Goal: Task Accomplishment & Management: Manage account settings

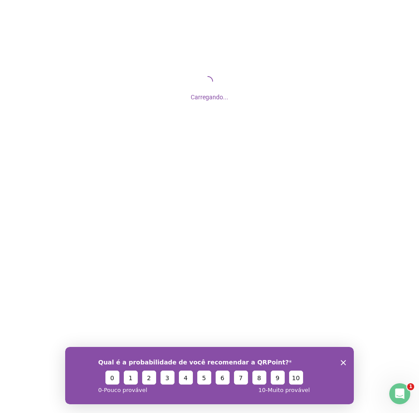
click at [342, 363] on icon "Encerrar pesquisa" at bounding box center [343, 362] width 5 height 5
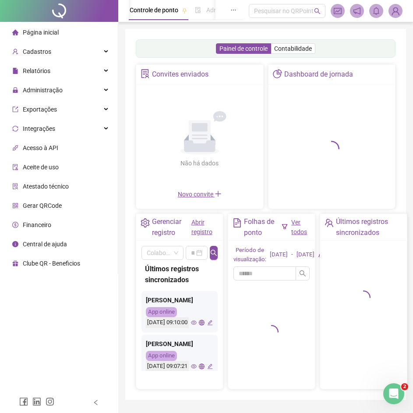
click at [392, 13] on img at bounding box center [395, 10] width 13 height 13
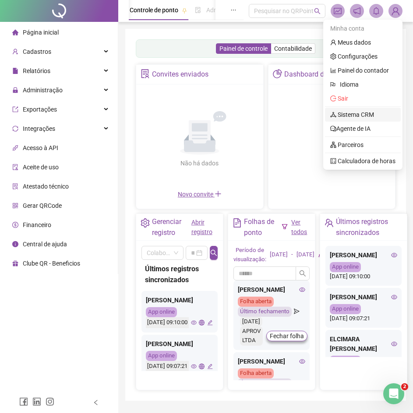
click at [352, 114] on link "Sistema CRM" at bounding box center [352, 114] width 44 height 7
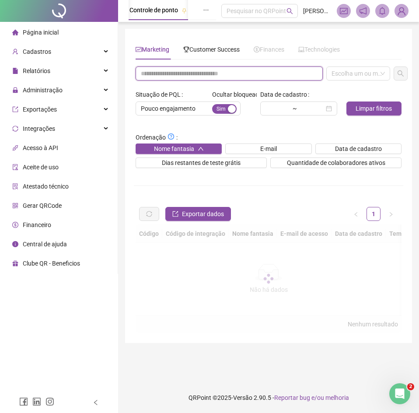
click at [175, 74] on input "text" at bounding box center [229, 74] width 187 height 14
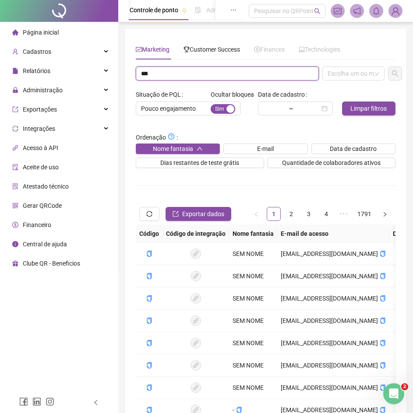
type input "***"
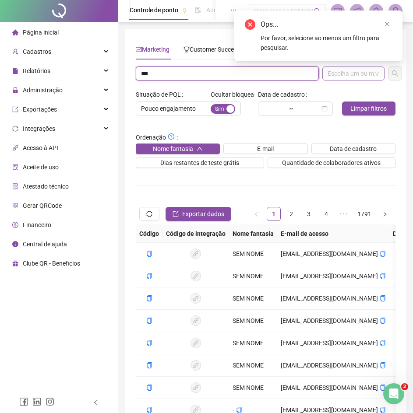
click at [349, 78] on div "Escolha um ou mais filtros" at bounding box center [353, 74] width 62 height 14
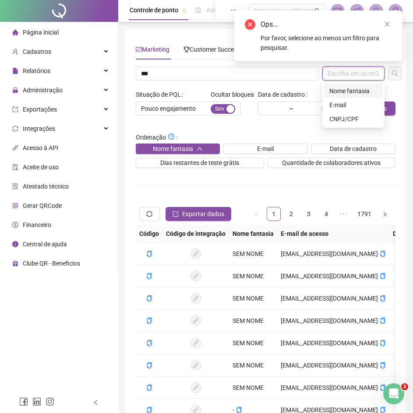
drag, startPoint x: 352, startPoint y: 92, endPoint x: 368, endPoint y: 89, distance: 16.0
click at [353, 92] on div "Nome fantasia" at bounding box center [353, 91] width 48 height 10
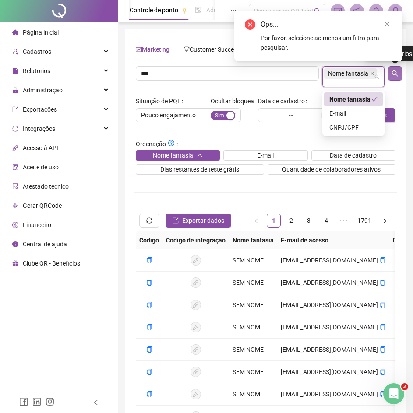
click at [396, 74] on icon "search" at bounding box center [395, 73] width 6 height 6
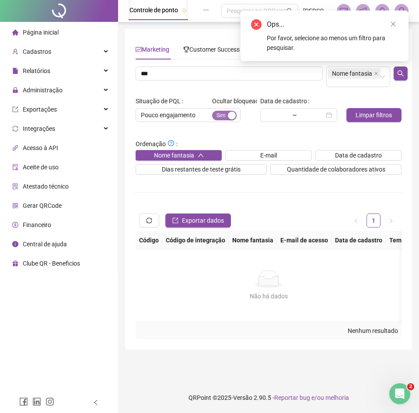
click at [230, 119] on div "button" at bounding box center [232, 116] width 8 height 8
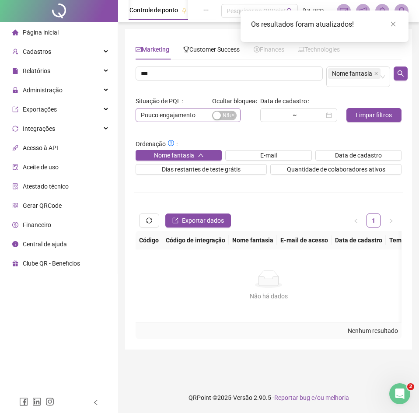
click at [162, 114] on span "Pouco engajamento" at bounding box center [188, 115] width 95 height 13
click at [167, 72] on input "***" at bounding box center [229, 74] width 187 height 14
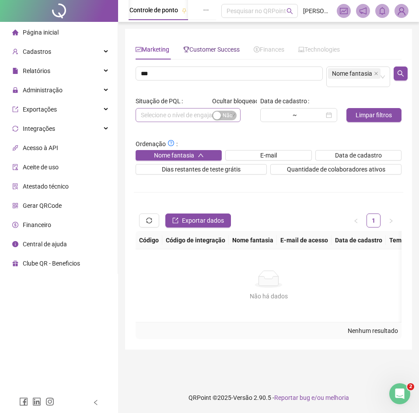
click at [210, 47] on span "Customer Success" at bounding box center [211, 49] width 56 height 7
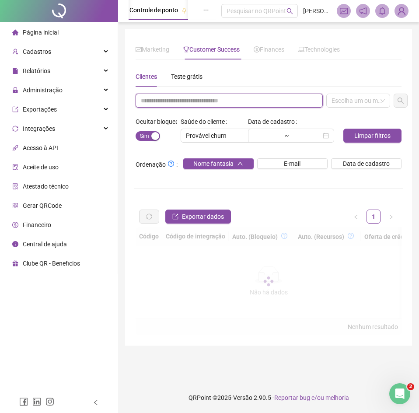
click at [219, 96] on input "text" at bounding box center [229, 101] width 187 height 14
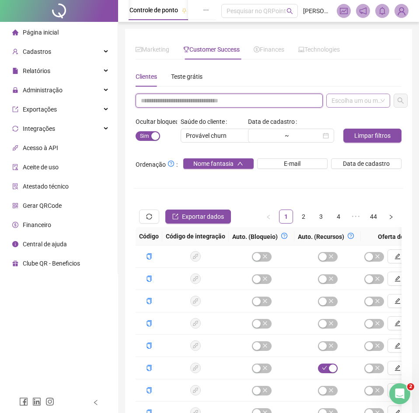
paste input "***"
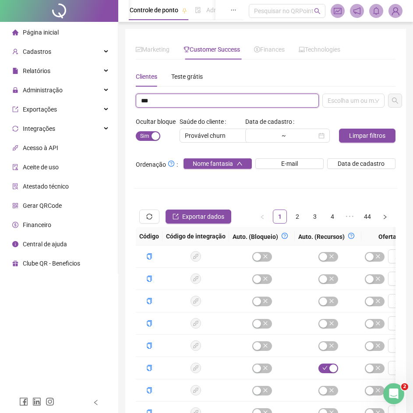
drag, startPoint x: 350, startPoint y: 101, endPoint x: 351, endPoint y: 109, distance: 7.5
click at [351, 103] on div "Escolha um ou mais filtros" at bounding box center [353, 101] width 62 height 14
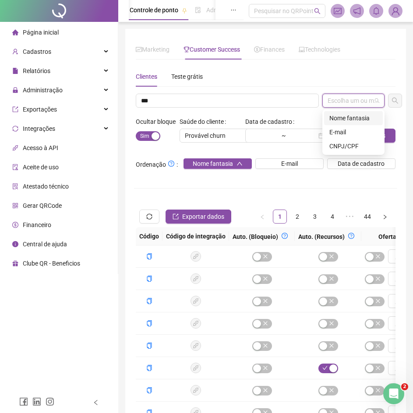
click at [349, 115] on div "Nome fantasia" at bounding box center [353, 118] width 48 height 10
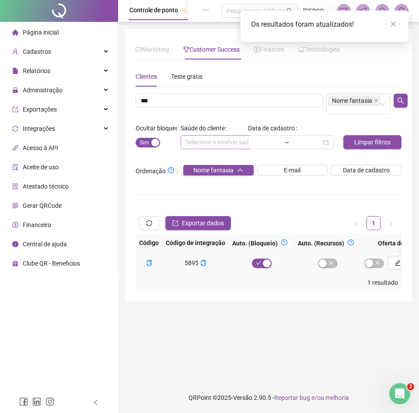
click at [341, 274] on td at bounding box center [328, 263] width 67 height 22
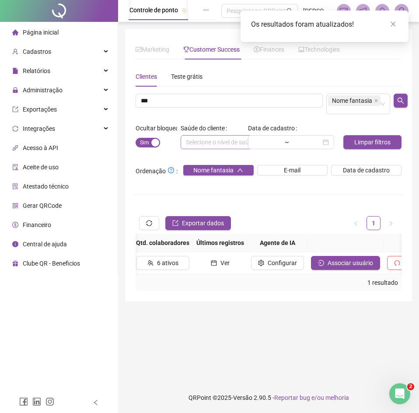
scroll to position [0, 1182]
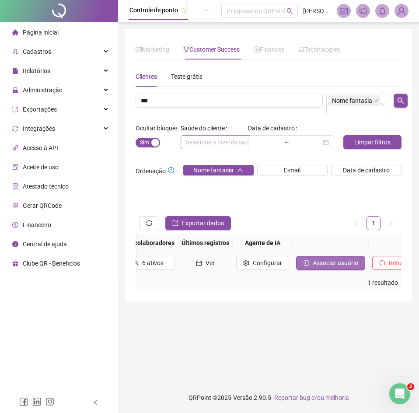
click at [296, 270] on button "Associar usuário" at bounding box center [330, 263] width 69 height 14
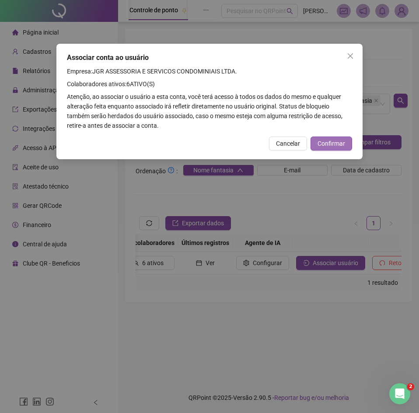
click at [334, 143] on span "Confirmar" at bounding box center [332, 144] width 28 height 10
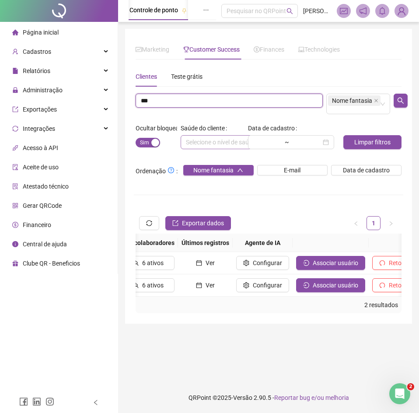
drag, startPoint x: 156, startPoint y: 102, endPoint x: 0, endPoint y: 68, distance: 160.0
click at [0, 68] on html "Página inicial Cadastros Relatórios Administração Exportações Integrações Acess…" at bounding box center [209, 206] width 419 height 413
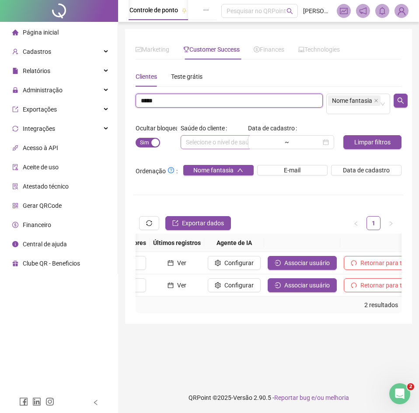
type input "*****"
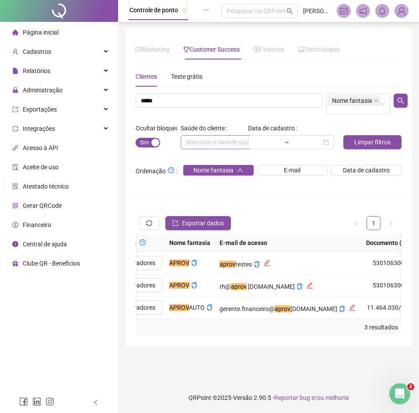
scroll to position [0, 1123]
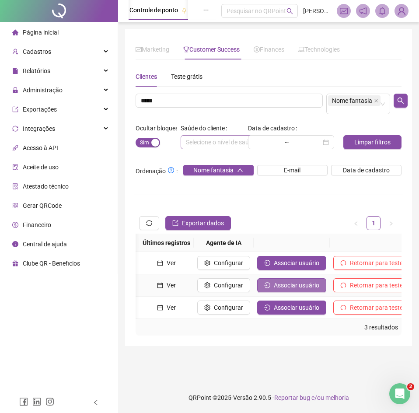
click at [274, 290] on span "Associar usuário" at bounding box center [297, 286] width 46 height 10
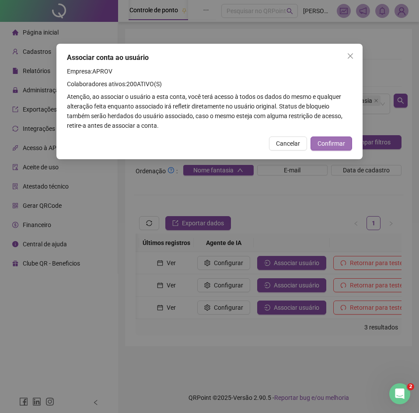
drag, startPoint x: 333, startPoint y: 143, endPoint x: 328, endPoint y: 181, distance: 38.3
click at [333, 144] on span "Confirmar" at bounding box center [332, 144] width 28 height 10
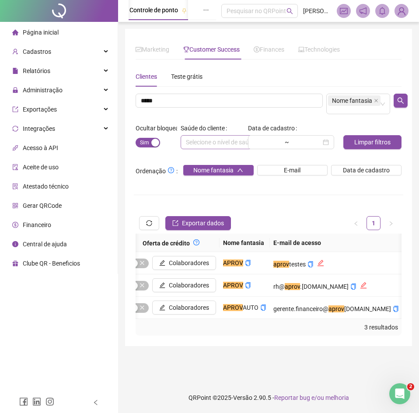
scroll to position [0, 228]
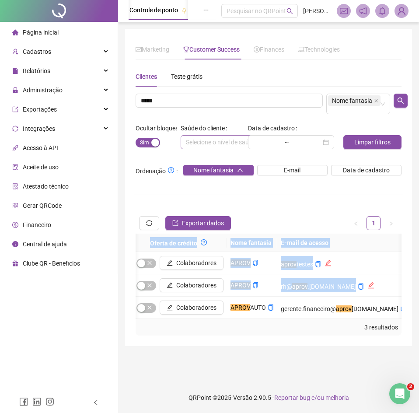
click at [219, 319] on div "Código Código de integração Auto. (Bloqueio) Auto. (Recursos) Oferta de crédito…" at bounding box center [269, 276] width 266 height 85
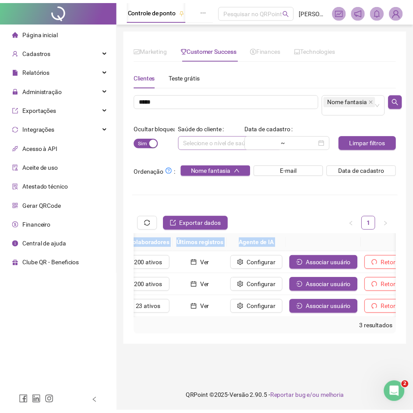
scroll to position [0, 1123]
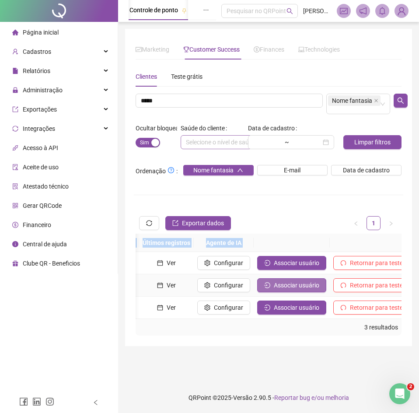
click at [274, 289] on span "Associar usuário" at bounding box center [297, 286] width 46 height 10
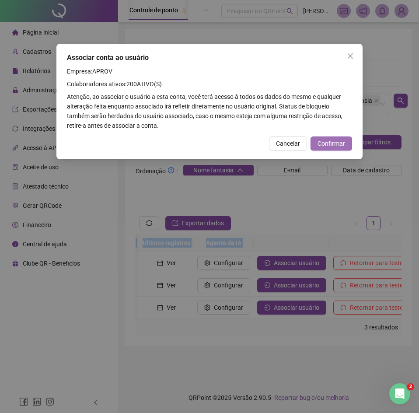
click at [335, 137] on button "Confirmar" at bounding box center [332, 144] width 42 height 14
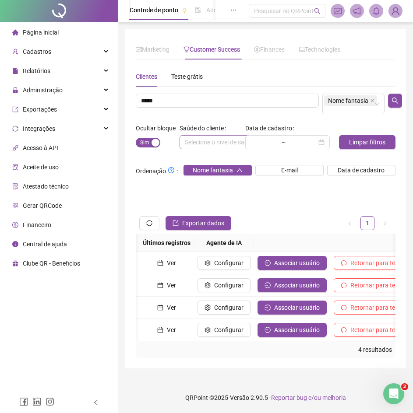
click at [220, 351] on div "4 resultados" at bounding box center [266, 350] width 260 height 17
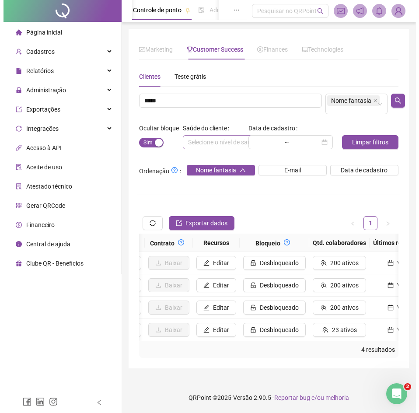
scroll to position [0, 668]
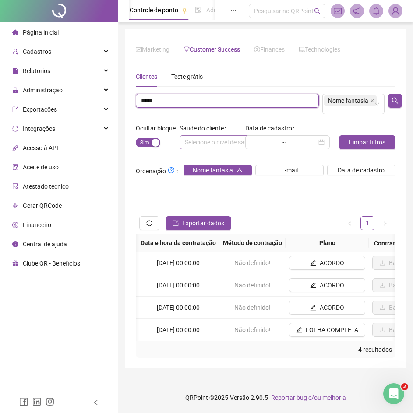
click at [169, 99] on input "*****" at bounding box center [227, 101] width 183 height 14
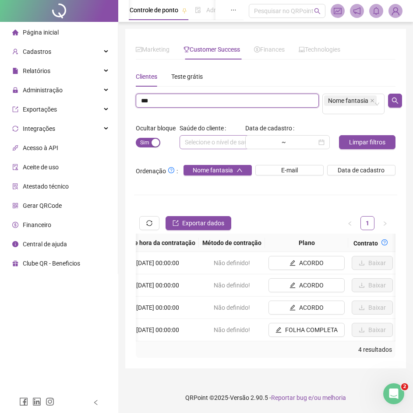
type input "***"
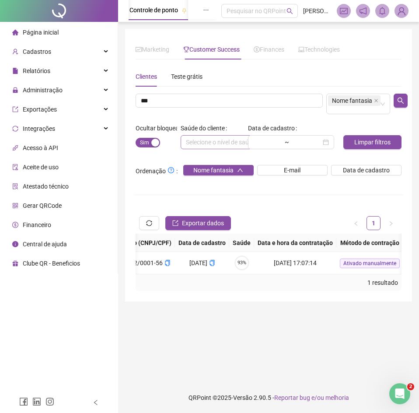
scroll to position [0, 435]
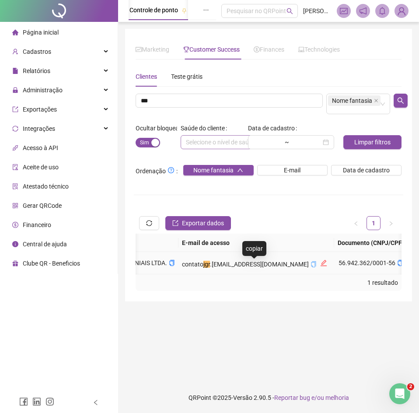
drag, startPoint x: 254, startPoint y: 265, endPoint x: 208, endPoint y: 263, distance: 46.5
click at [311, 266] on icon "copy" at bounding box center [314, 264] width 6 height 6
click at [169, 266] on icon "copy" at bounding box center [172, 263] width 6 height 6
click at [398, 264] on icon "copy" at bounding box center [401, 263] width 6 height 6
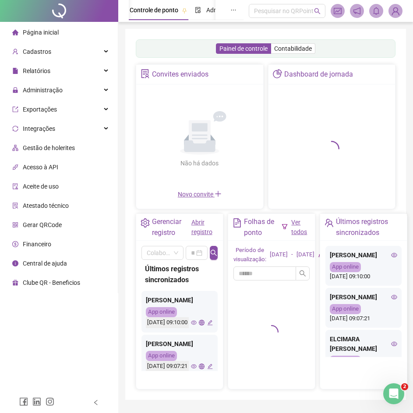
click at [390, 8] on img at bounding box center [395, 10] width 13 height 13
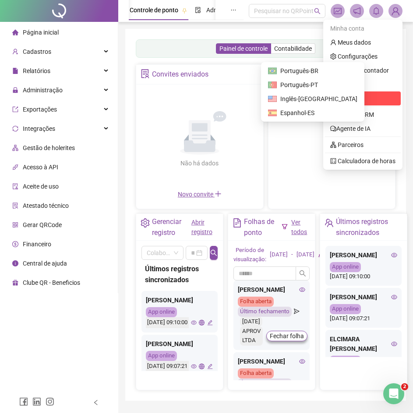
click at [359, 92] on li "Sair" at bounding box center [363, 99] width 76 height 14
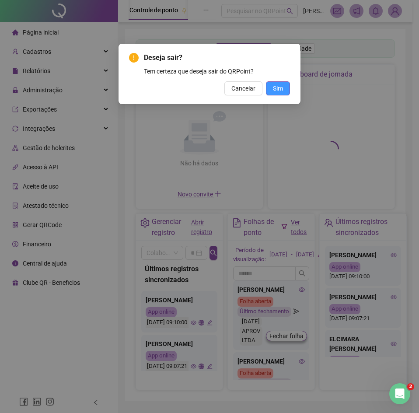
click at [272, 92] on button "Sim" at bounding box center [278, 88] width 24 height 14
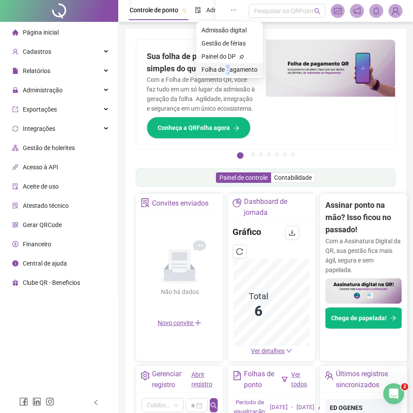
click at [228, 68] on span "Folha de pagamento" at bounding box center [229, 69] width 56 height 7
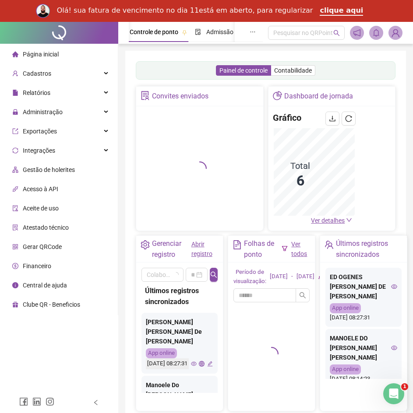
click at [395, 34] on img at bounding box center [395, 32] width 13 height 13
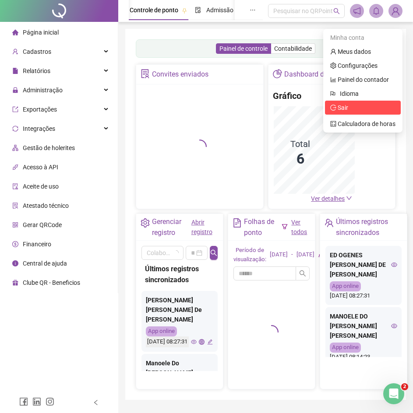
click at [342, 109] on span "Sair" at bounding box center [343, 107] width 11 height 7
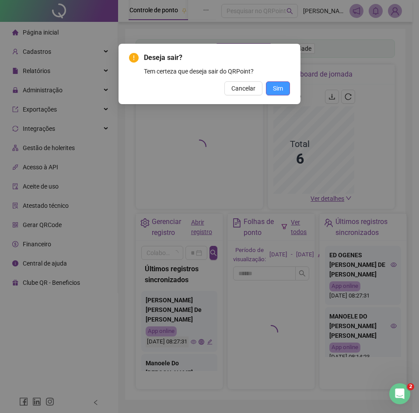
click at [278, 89] on span "Sim" at bounding box center [278, 89] width 10 height 10
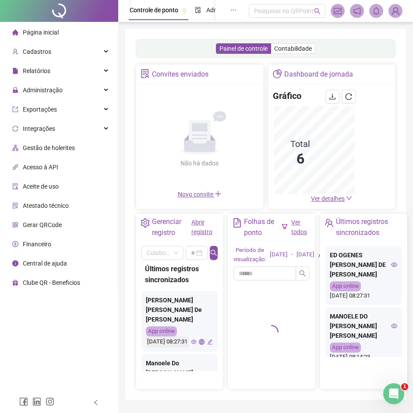
click at [398, 12] on img at bounding box center [395, 10] width 13 height 13
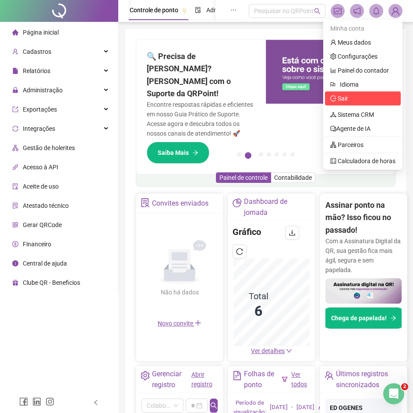
click at [340, 98] on span "Sair" at bounding box center [343, 98] width 11 height 7
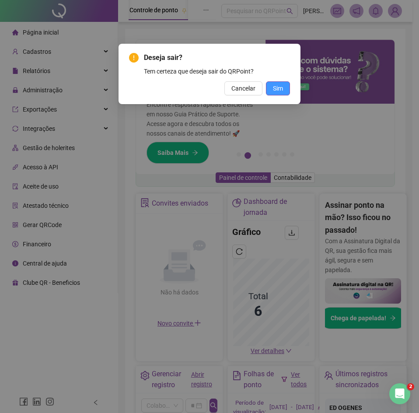
click at [283, 89] on span "Sim" at bounding box center [278, 89] width 10 height 10
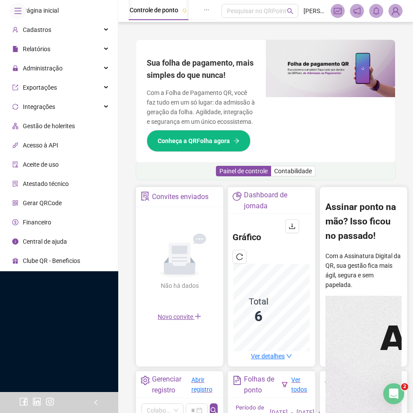
drag, startPoint x: 396, startPoint y: 14, endPoint x: 392, endPoint y: 19, distance: 6.9
click at [396, 14] on img at bounding box center [395, 10] width 13 height 13
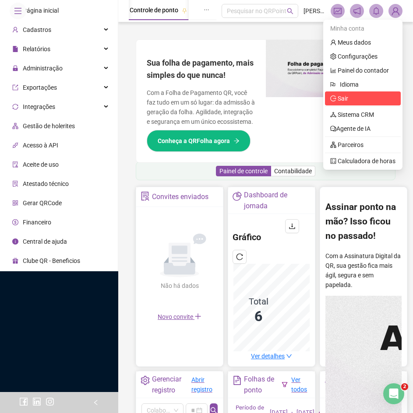
click at [350, 100] on span "Sair" at bounding box center [362, 99] width 65 height 10
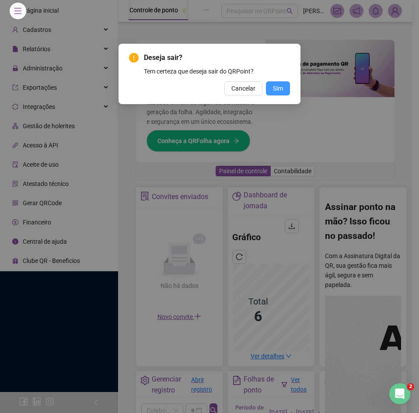
click at [281, 93] on span "Sim" at bounding box center [278, 89] width 10 height 10
